Goal: Transaction & Acquisition: Obtain resource

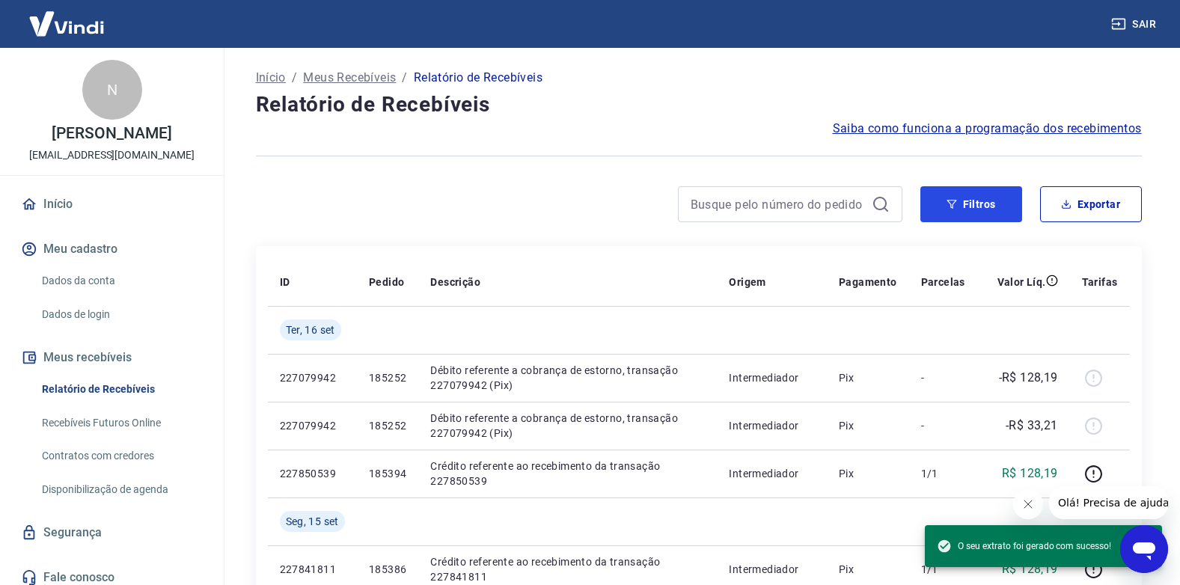
click at [988, 201] on button "Filtros" at bounding box center [972, 204] width 102 height 36
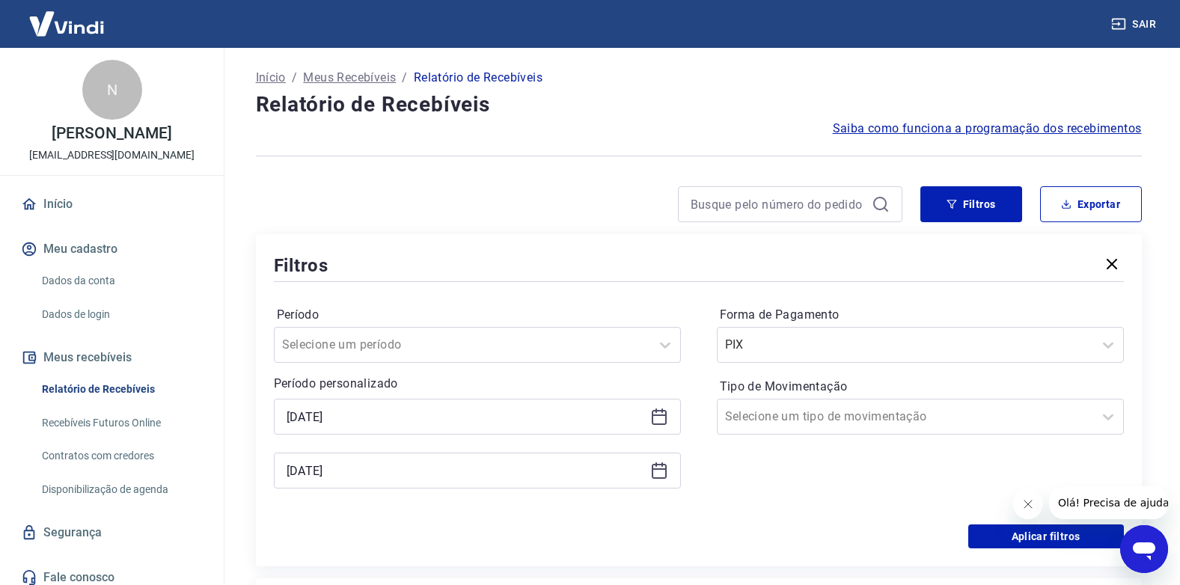
click at [653, 415] on icon at bounding box center [659, 415] width 15 height 1
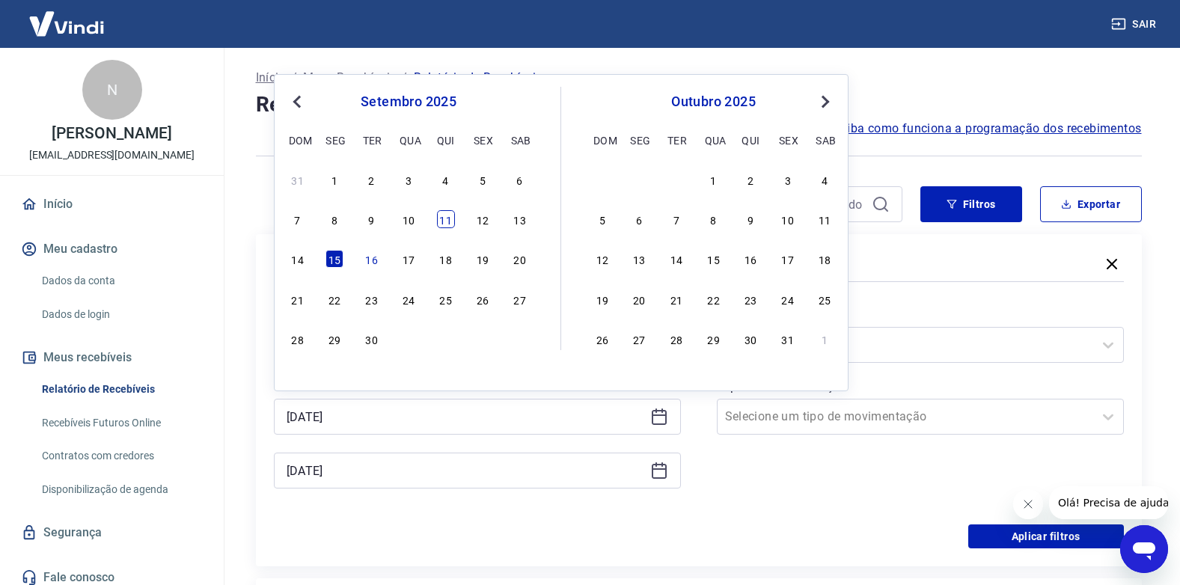
click at [445, 219] on div "11" at bounding box center [446, 219] width 18 height 18
type input "[DATE]"
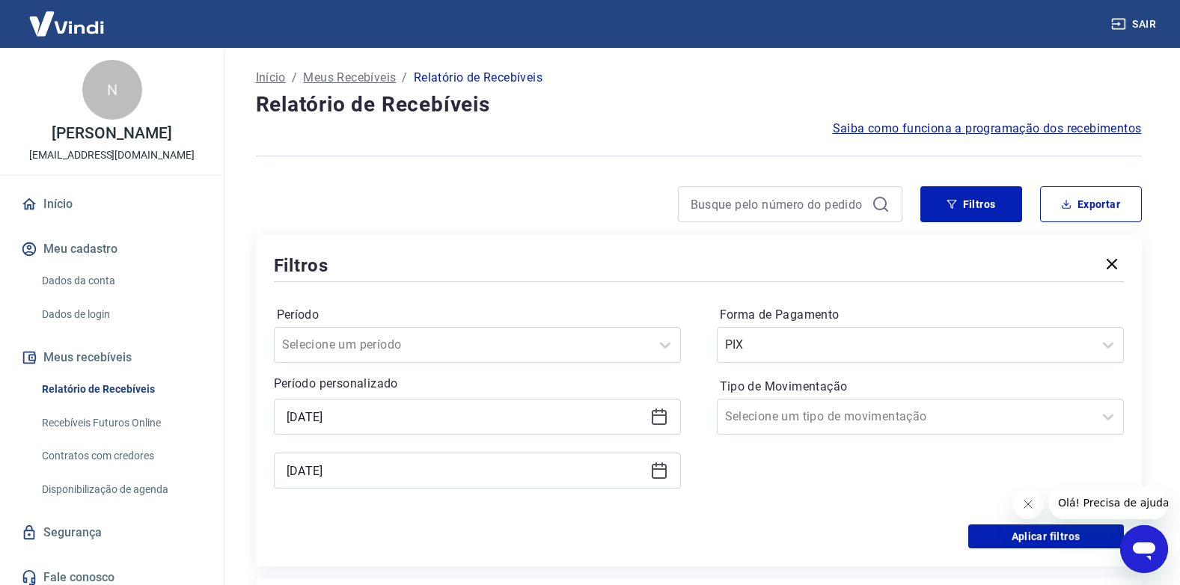
click at [661, 474] on icon at bounding box center [659, 471] width 18 height 18
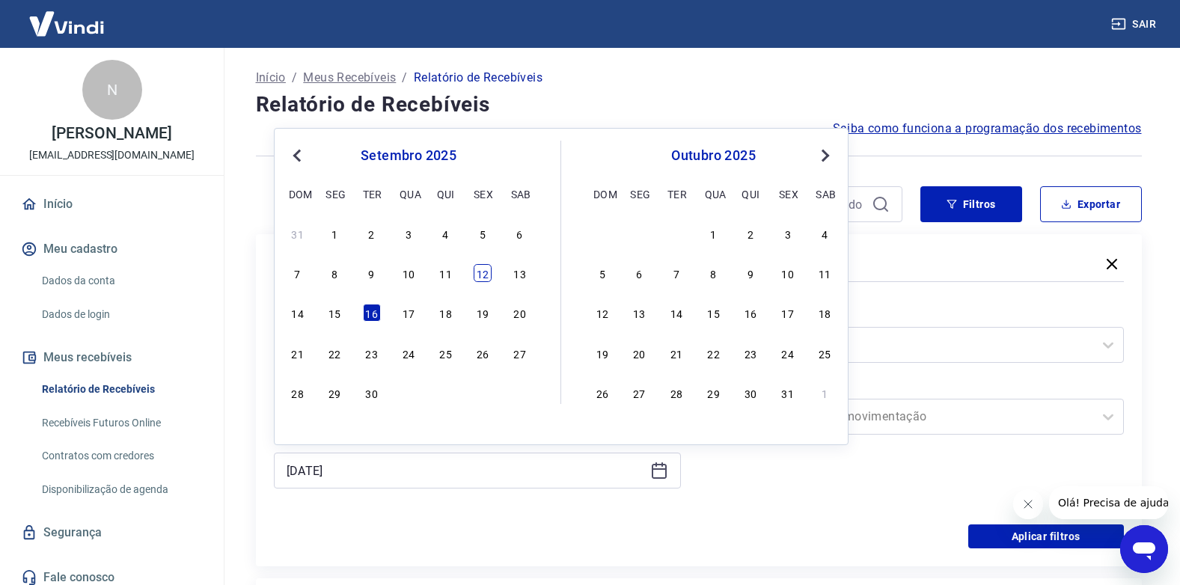
click at [488, 275] on div "12" at bounding box center [483, 273] width 18 height 18
type input "[DATE]"
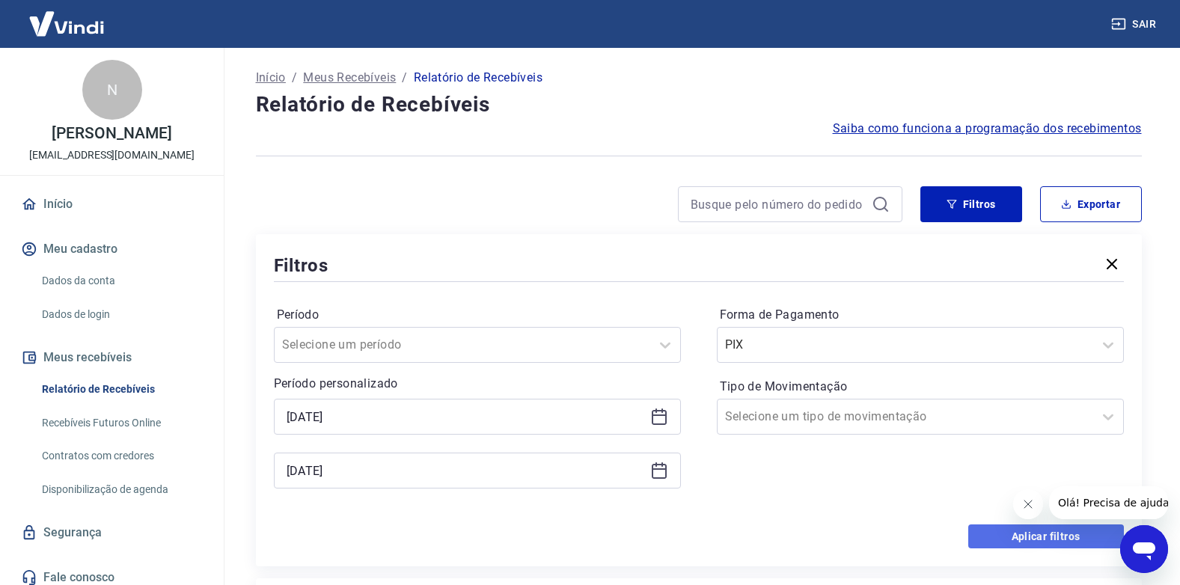
click at [1003, 537] on button "Aplicar filtros" at bounding box center [1046, 537] width 156 height 24
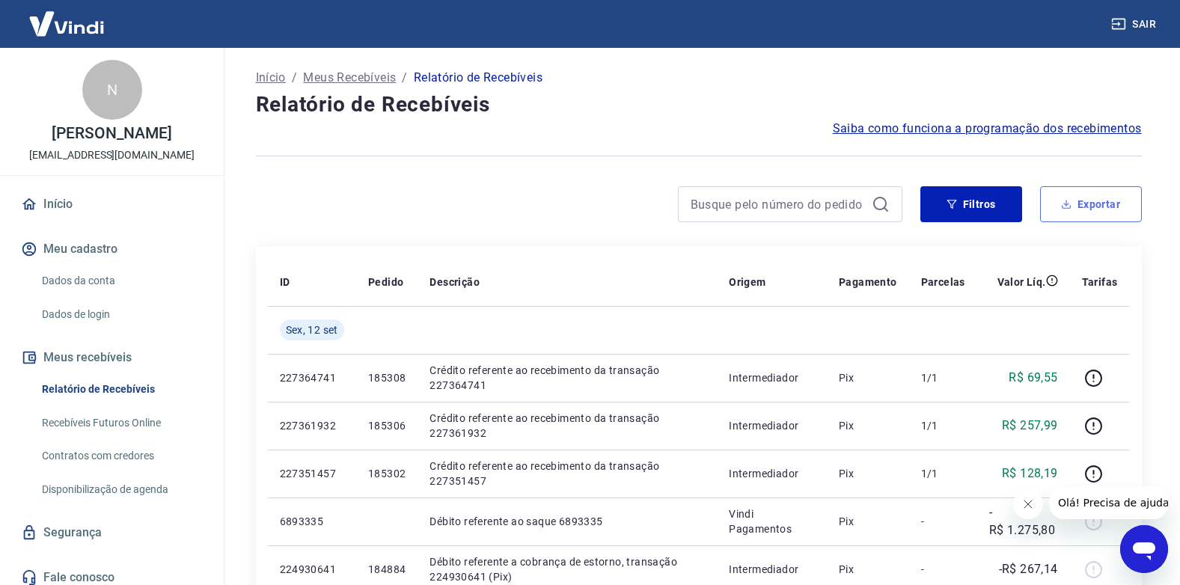
click at [1081, 195] on button "Exportar" at bounding box center [1091, 204] width 102 height 36
type input "[DATE]"
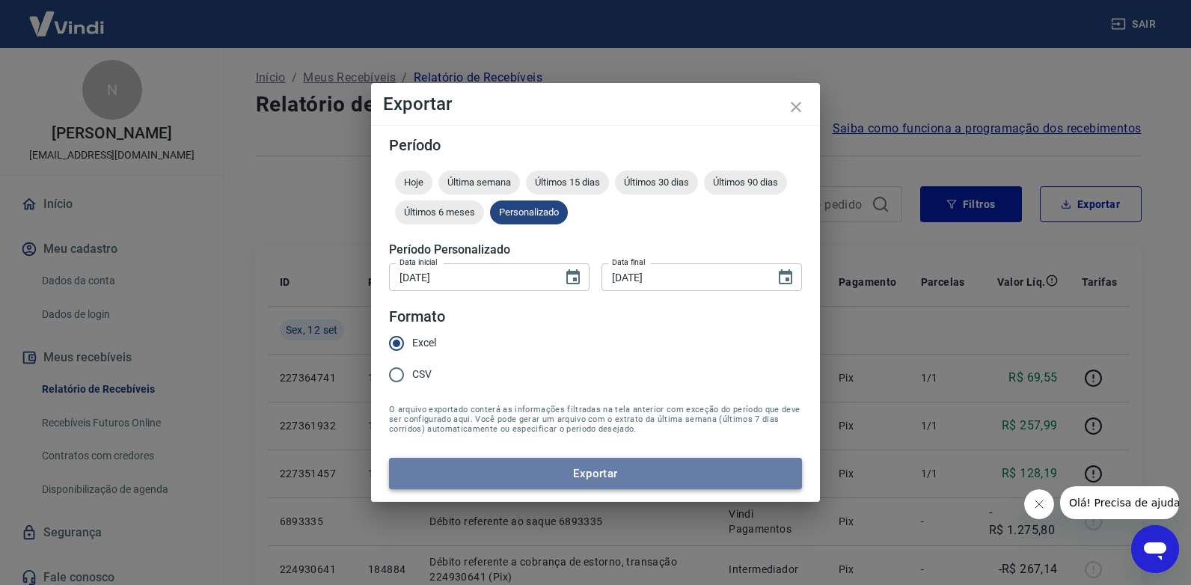
click at [599, 473] on button "Exportar" at bounding box center [595, 473] width 413 height 31
